Goal: Connect with others: Connect with others

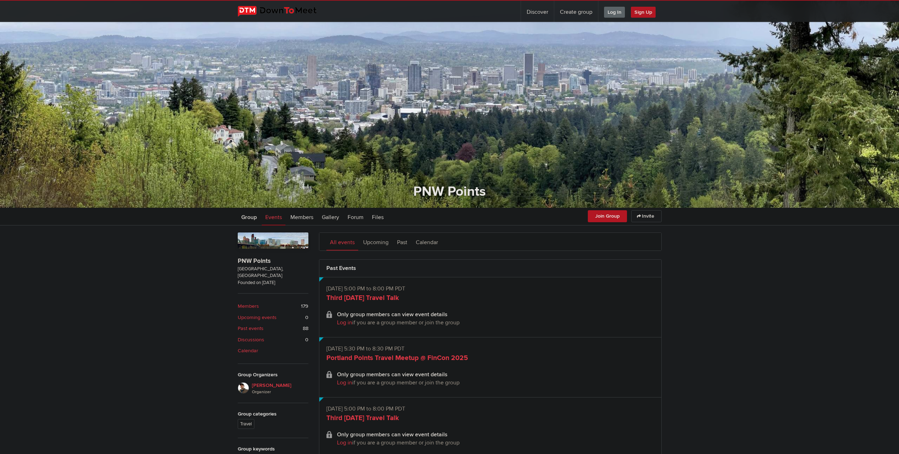
scroll to position [35, 0]
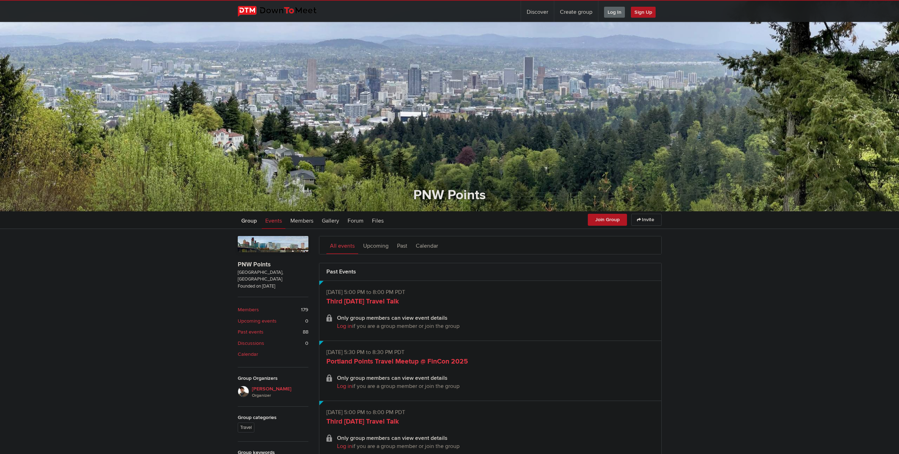
click at [619, 14] on span "Log In" at bounding box center [614, 12] width 21 height 11
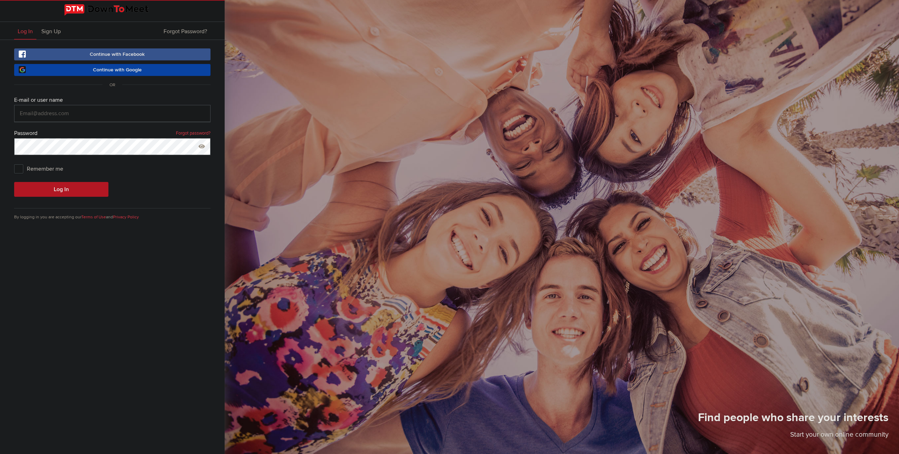
type input "agalli93@gmail.com"
click at [78, 194] on button "Log In" at bounding box center [61, 189] width 94 height 15
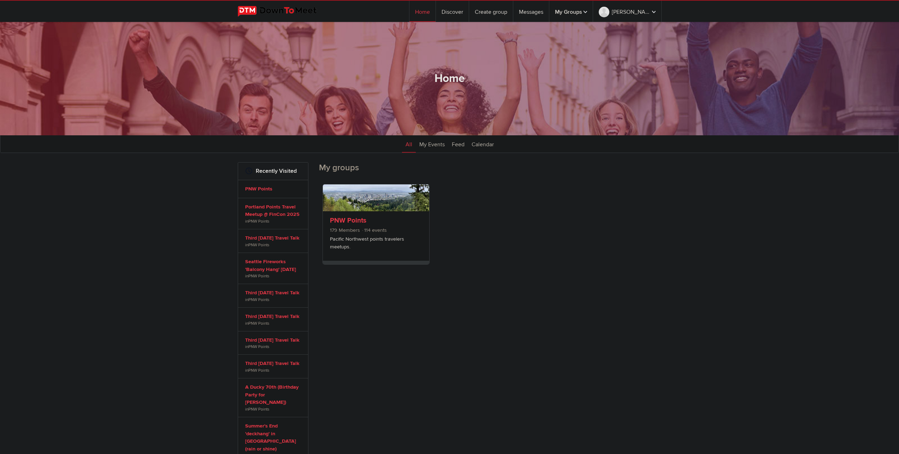
click at [396, 240] on p "Pacific Northwest points travelers meetups." at bounding box center [376, 242] width 92 height 15
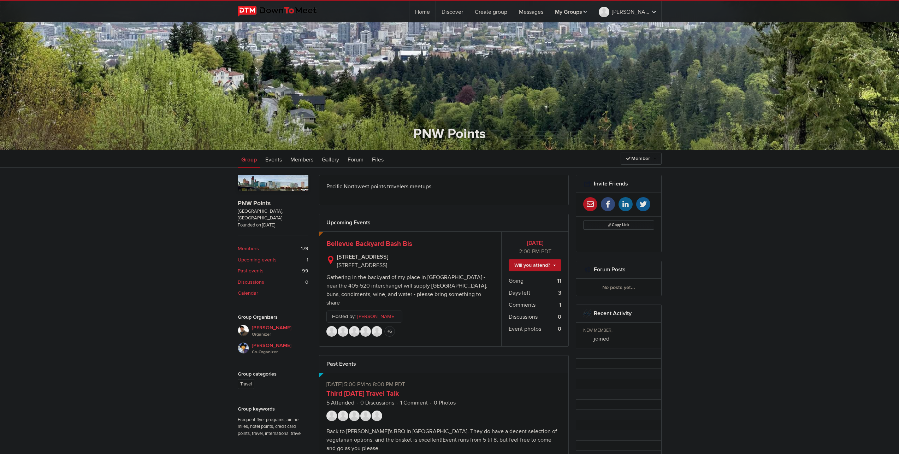
scroll to position [212, 0]
